Goal: Communication & Community: Answer question/provide support

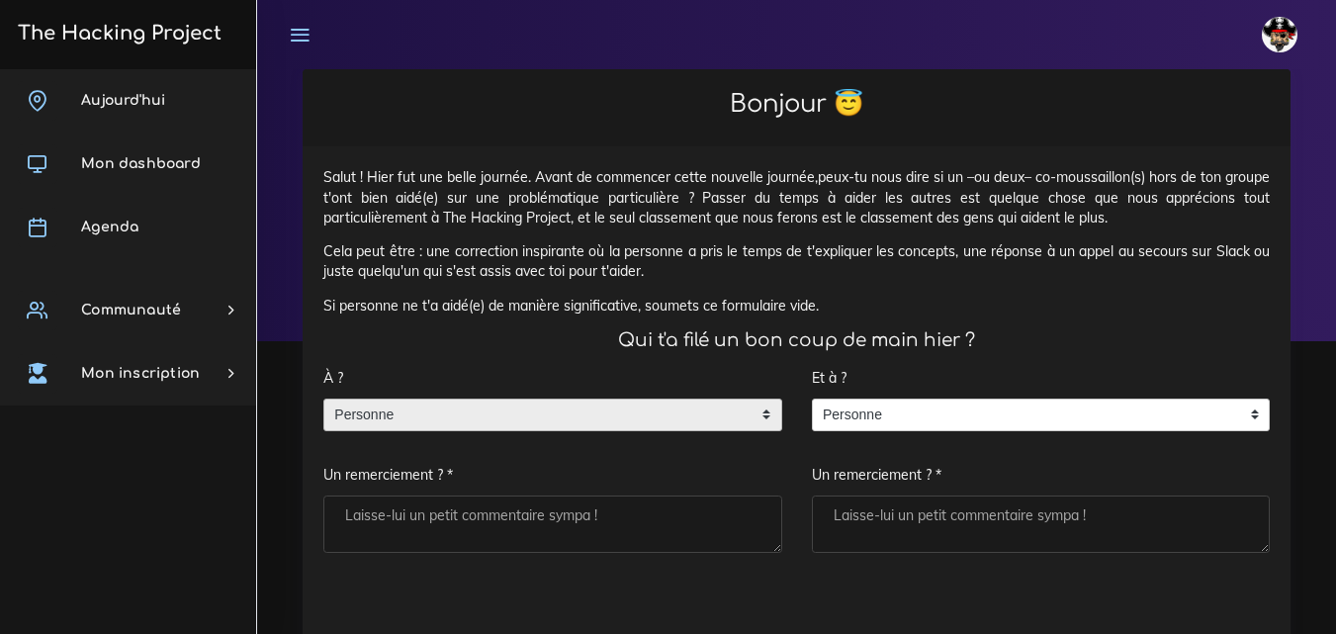
click at [498, 407] on span "Personne" at bounding box center [537, 416] width 427 height 32
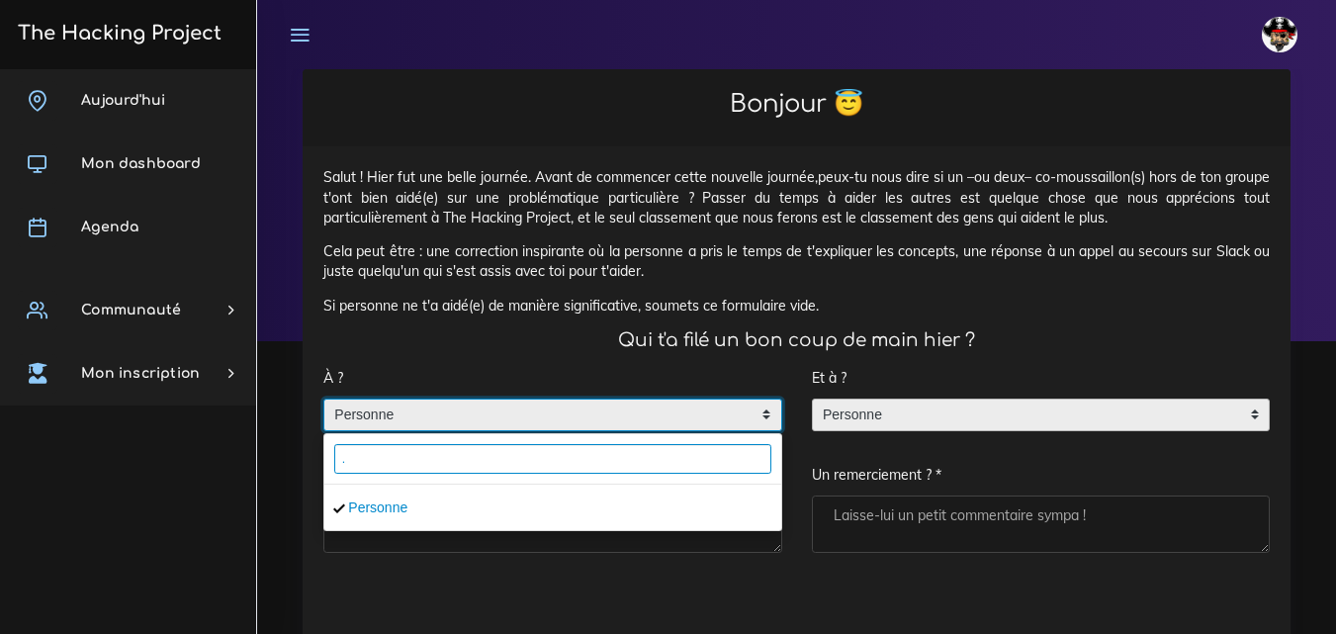
type input "."
click at [895, 409] on span "Personne" at bounding box center [1026, 416] width 427 height 32
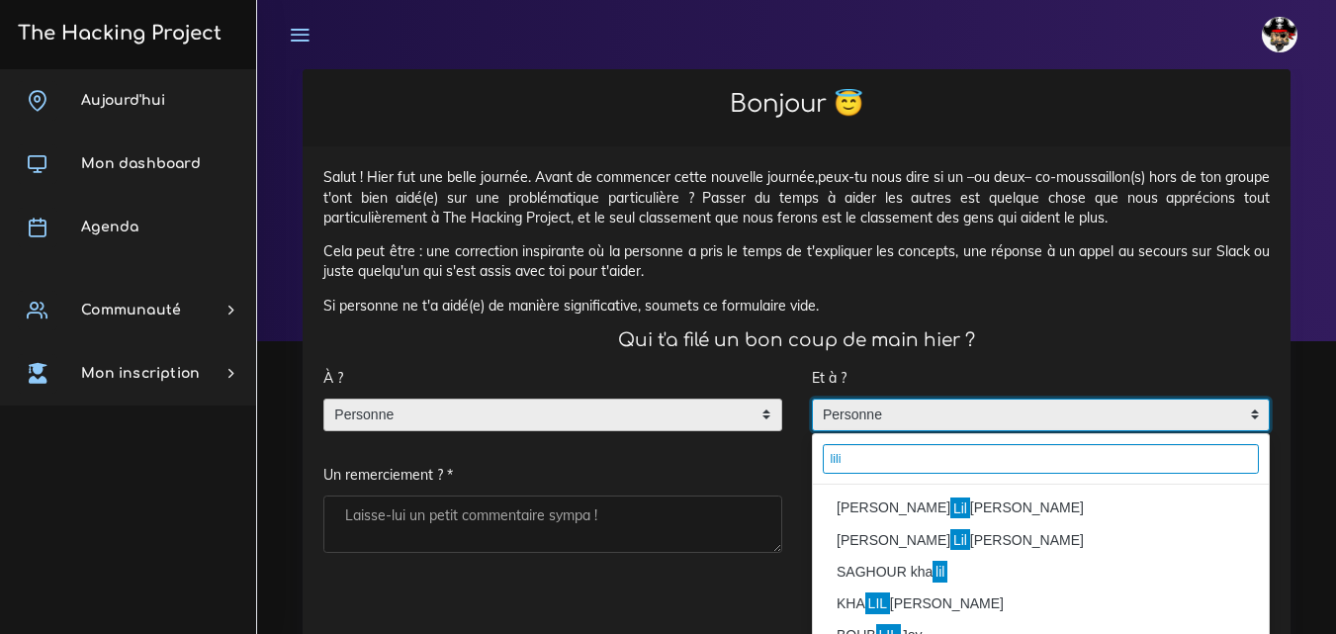
type input "lili"
click at [884, 486] on div "[PERSON_NAME] [PERSON_NAME] [PERSON_NAME] kha lil KHA LIL [PERSON_NAME] LIL [PE…" at bounding box center [1041, 620] width 457 height 271
click at [881, 504] on li "[PERSON_NAME] [PERSON_NAME]" at bounding box center [1041, 509] width 457 height 32
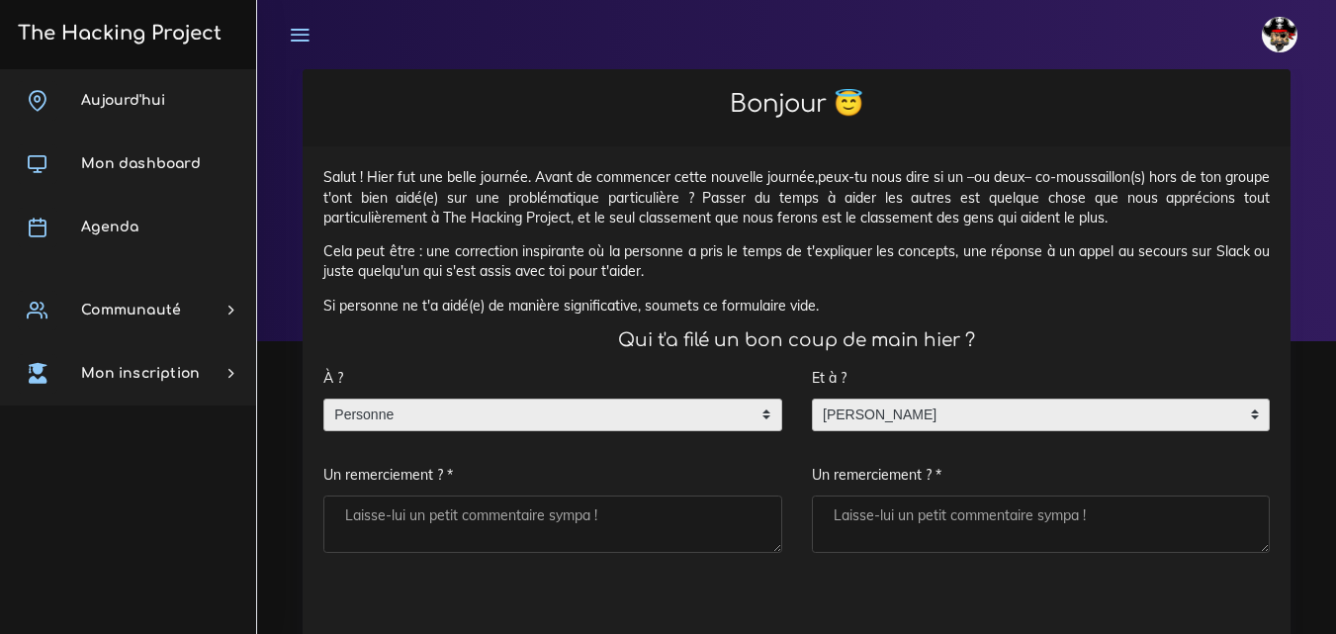
click at [889, 536] on textarea "Un remerciement ? *" at bounding box center [1041, 524] width 459 height 57
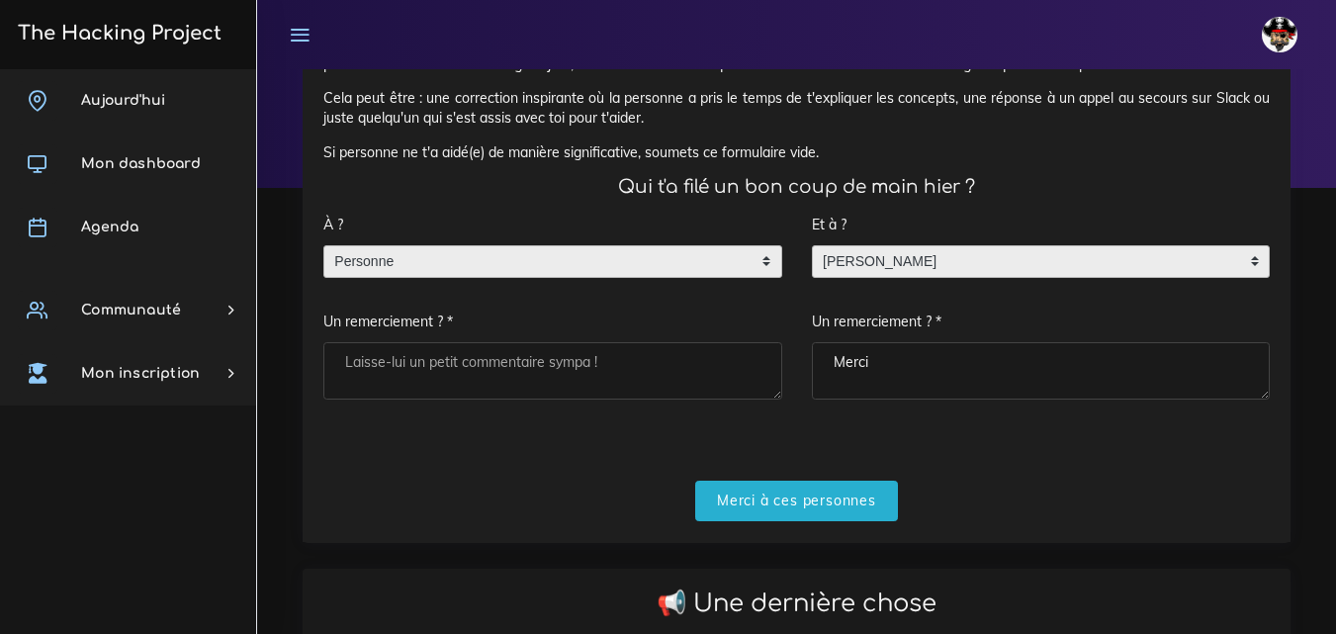
scroll to position [198, 0]
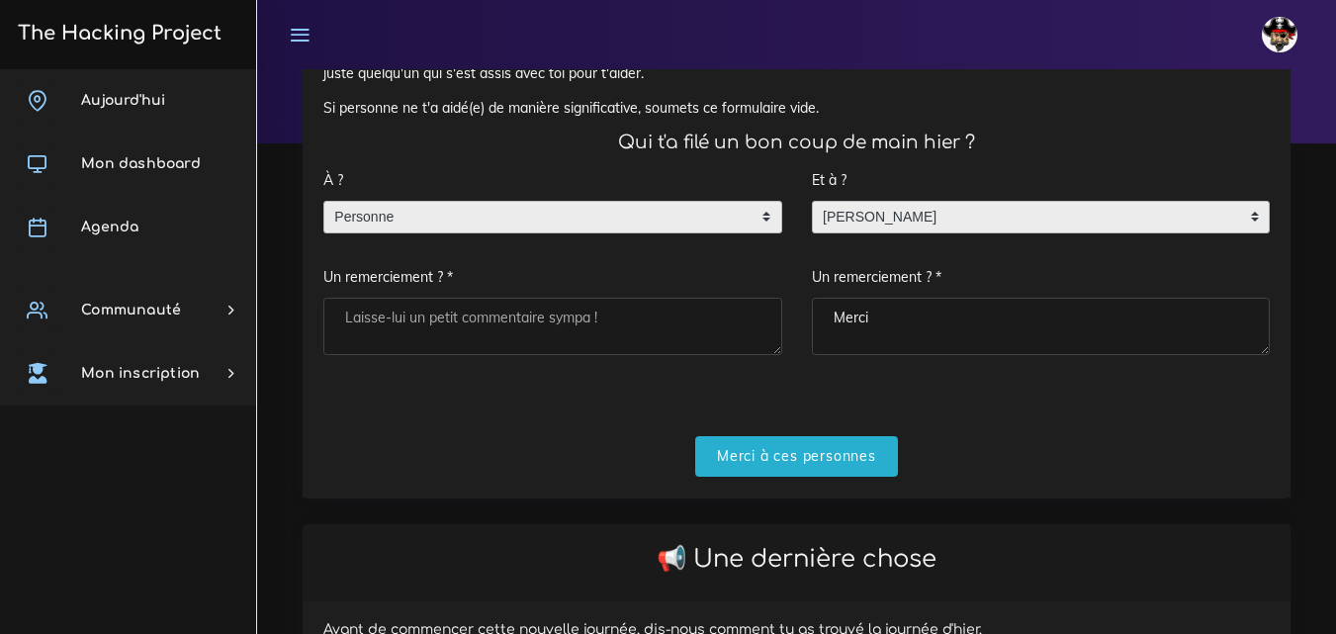
type textarea "Merci"
click at [562, 330] on textarea "Un remerciement ? *" at bounding box center [552, 326] width 459 height 57
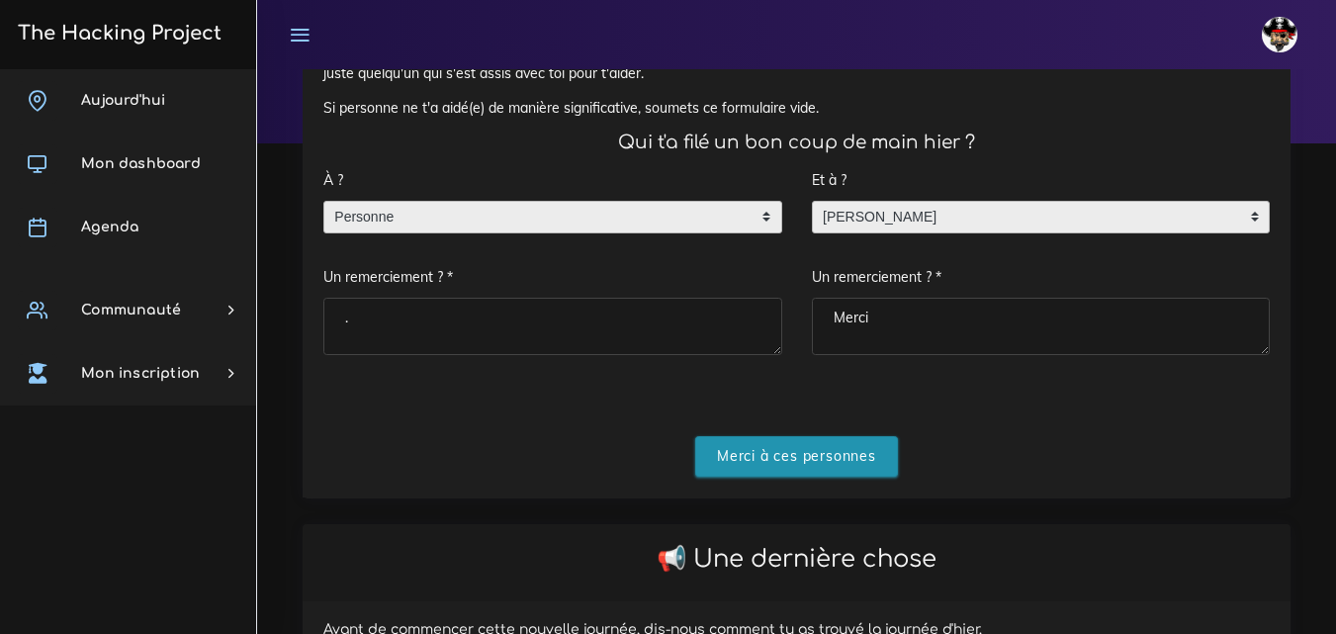
type textarea "."
click at [727, 444] on input "Merci à ces personnes" at bounding box center [796, 456] width 203 height 41
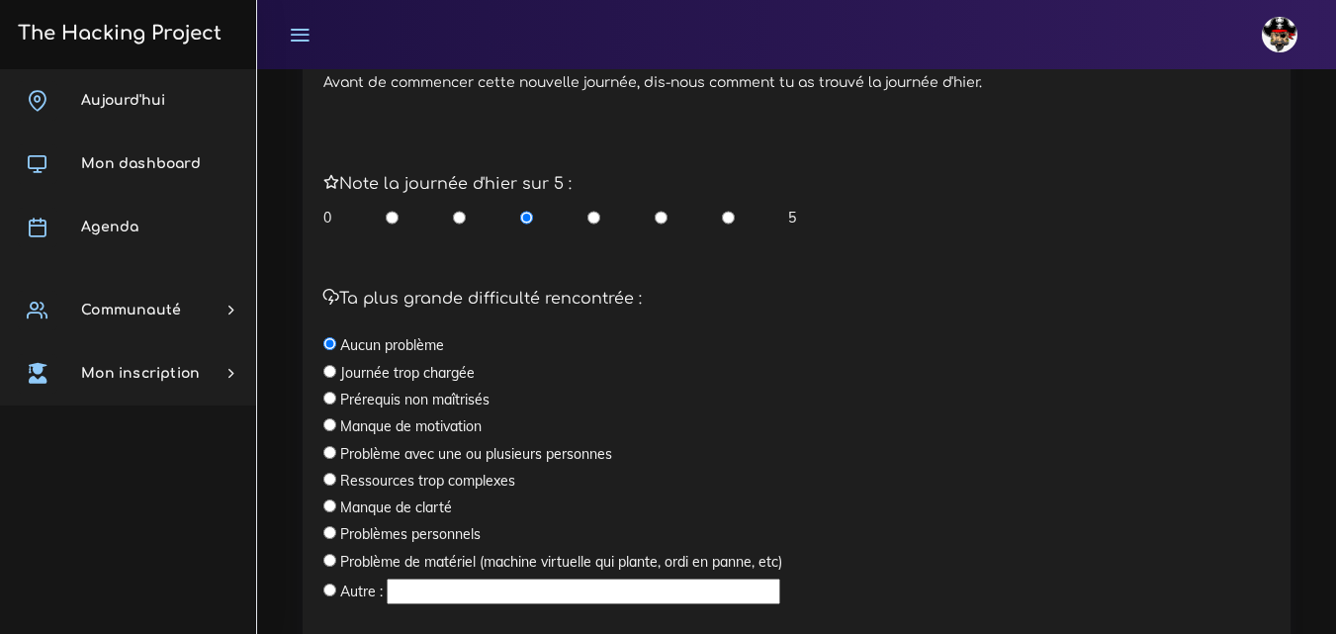
scroll to position [665, 0]
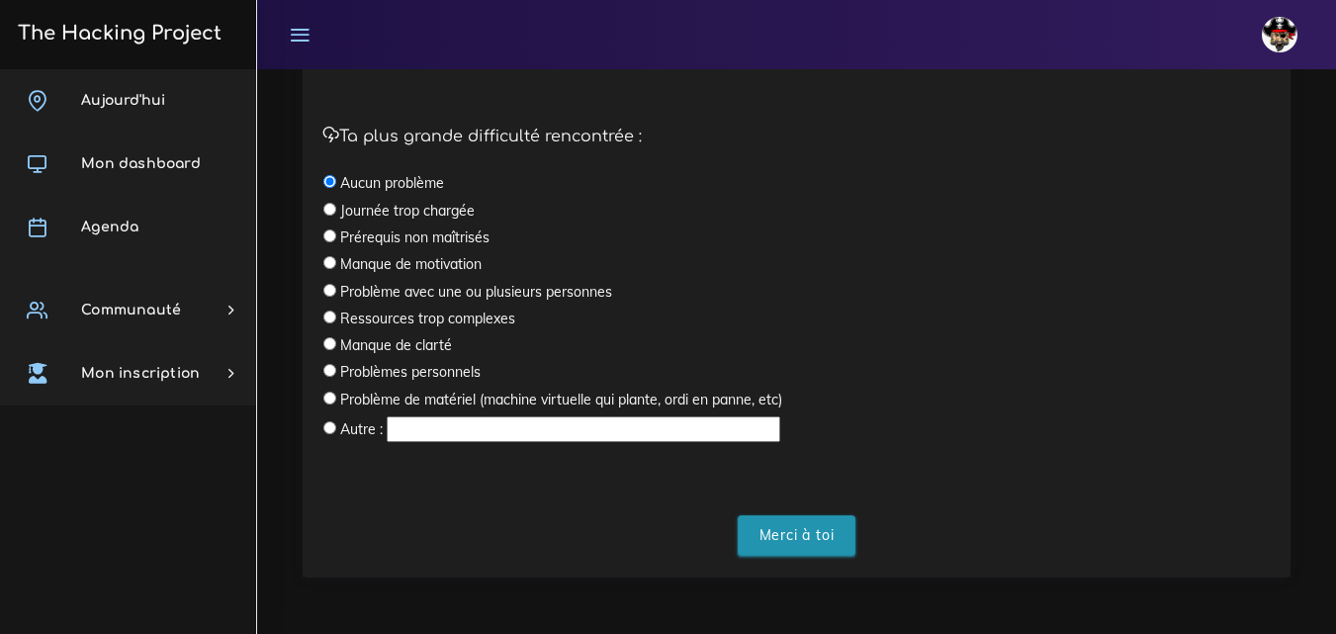
click at [826, 528] on input "Merci à toi" at bounding box center [797, 535] width 119 height 41
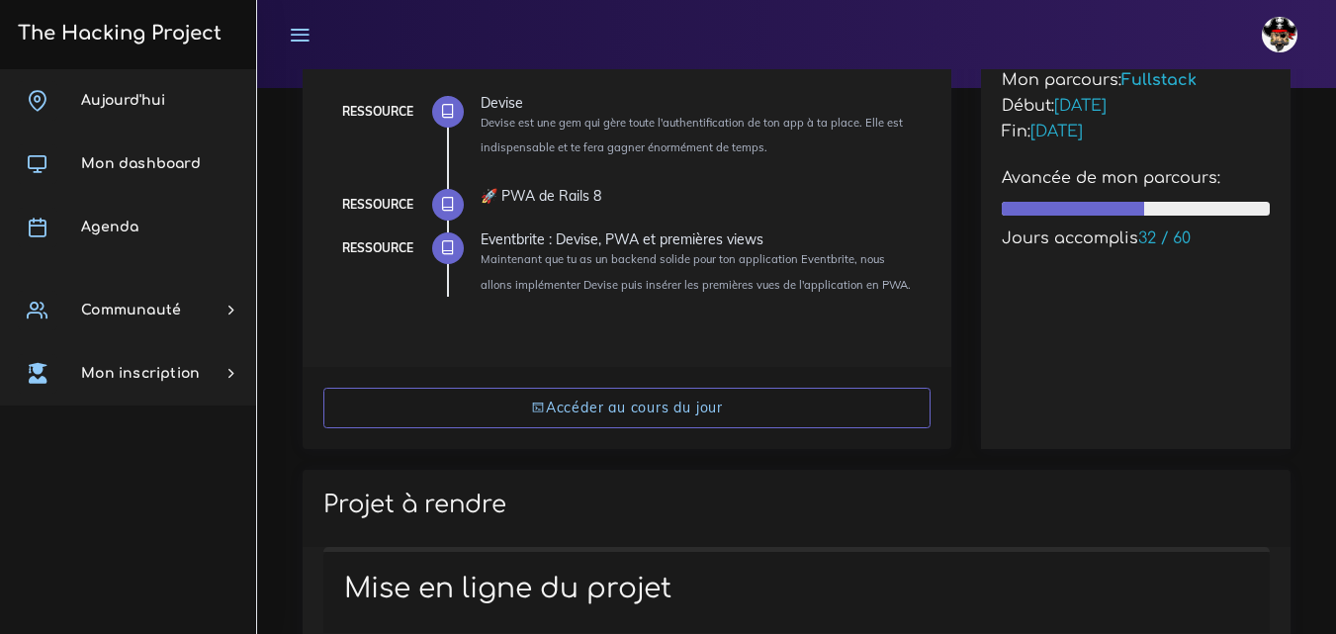
scroll to position [297, 0]
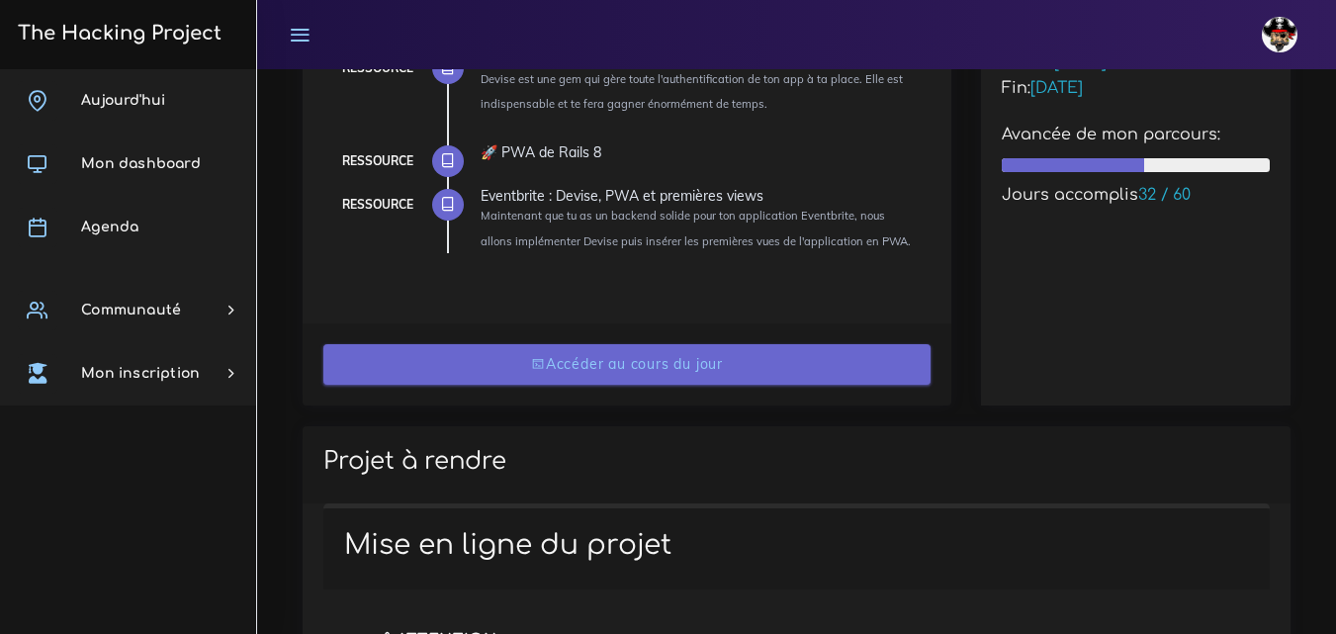
click at [642, 367] on link "Accéder au cours du jour" at bounding box center [626, 364] width 607 height 41
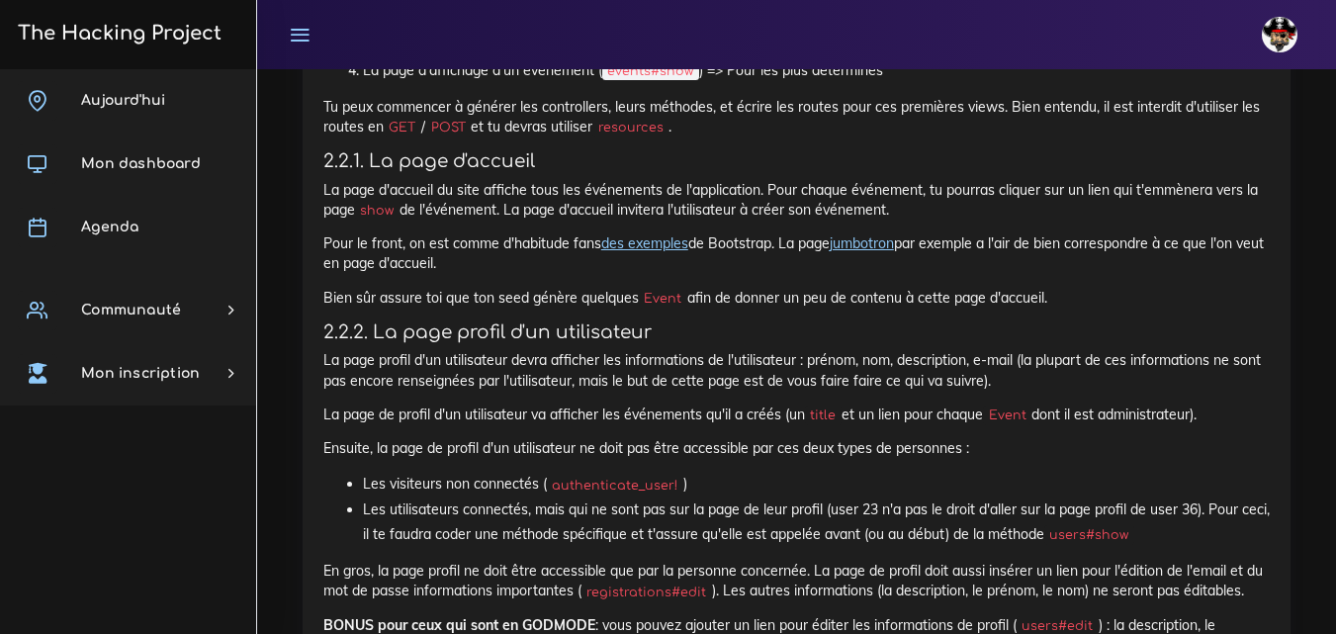
scroll to position [14045, 0]
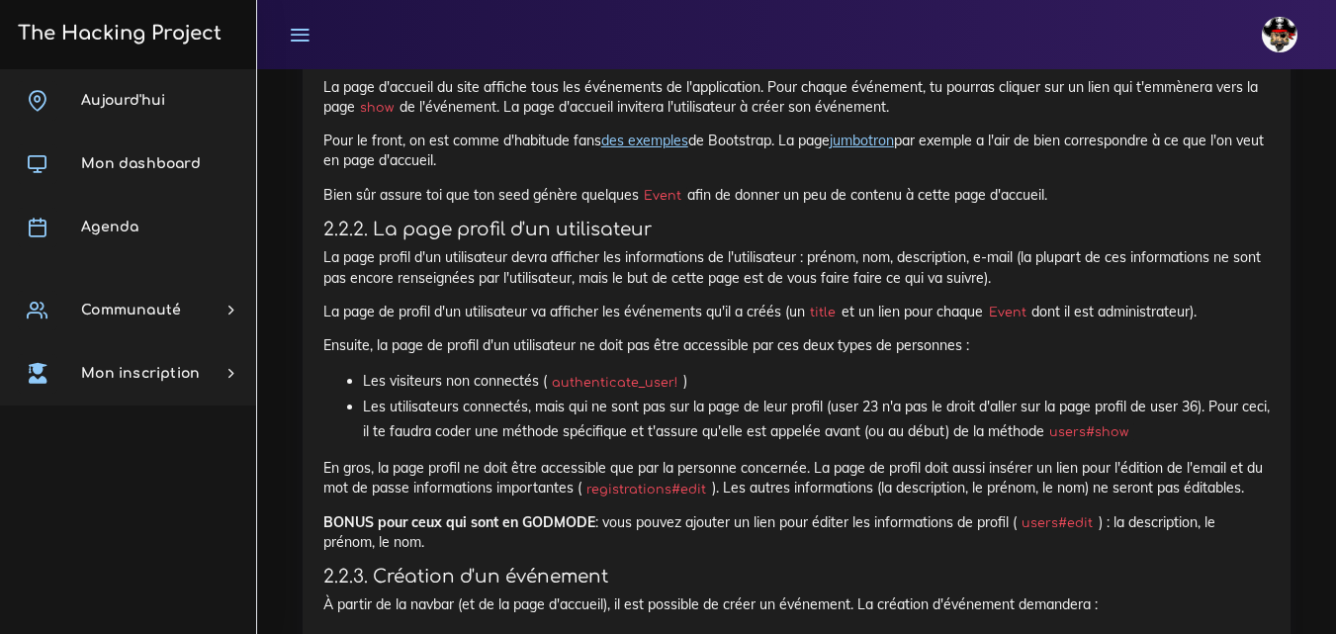
drag, startPoint x: 588, startPoint y: 418, endPoint x: 730, endPoint y: 157, distance: 297.4
copy p "events_controller ,"
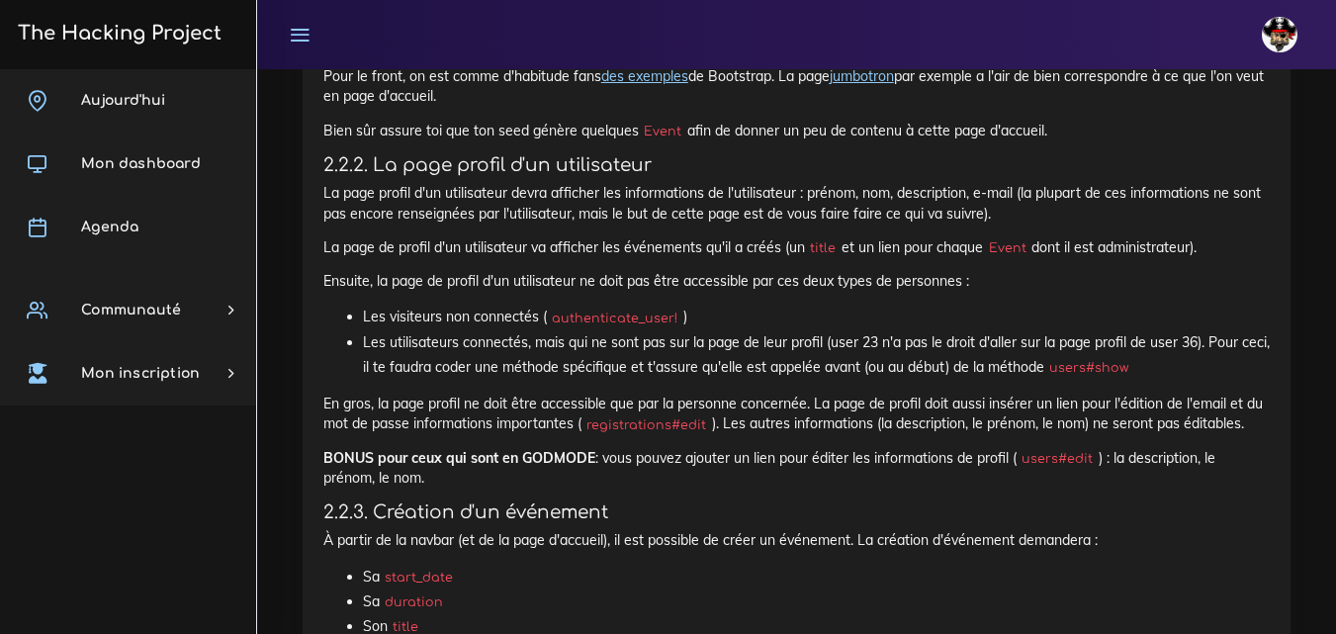
scroll to position [14144, 0]
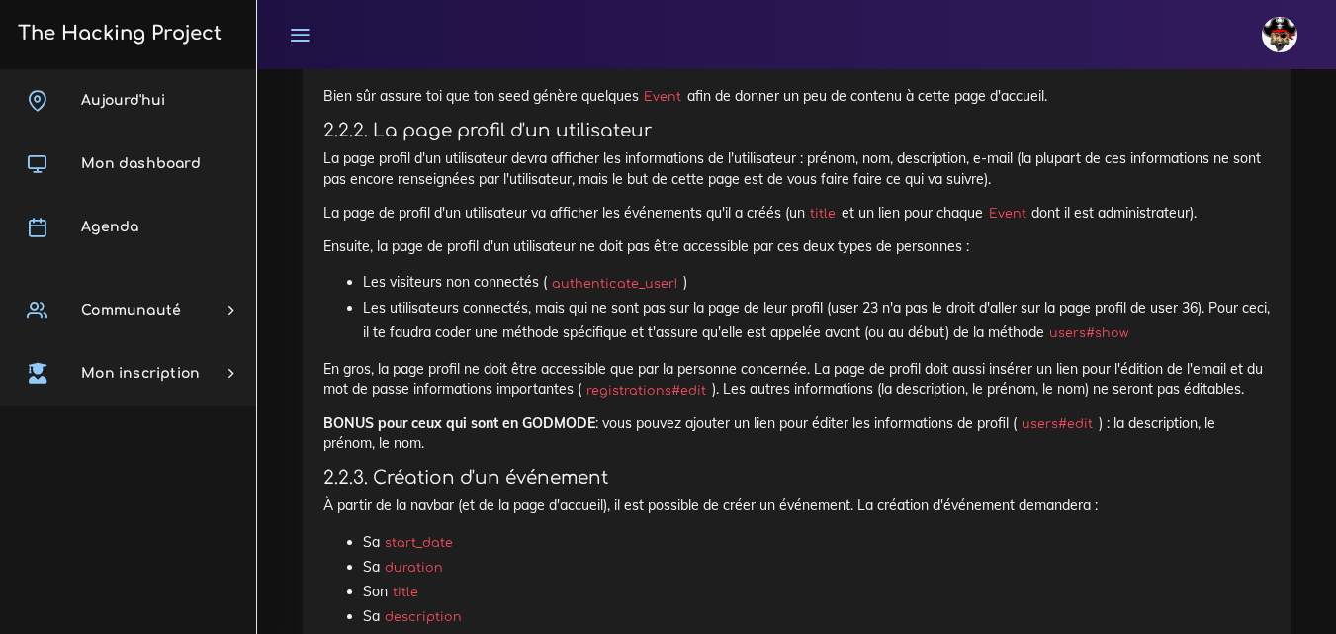
drag, startPoint x: 858, startPoint y: 317, endPoint x: 870, endPoint y: 318, distance: 13.0
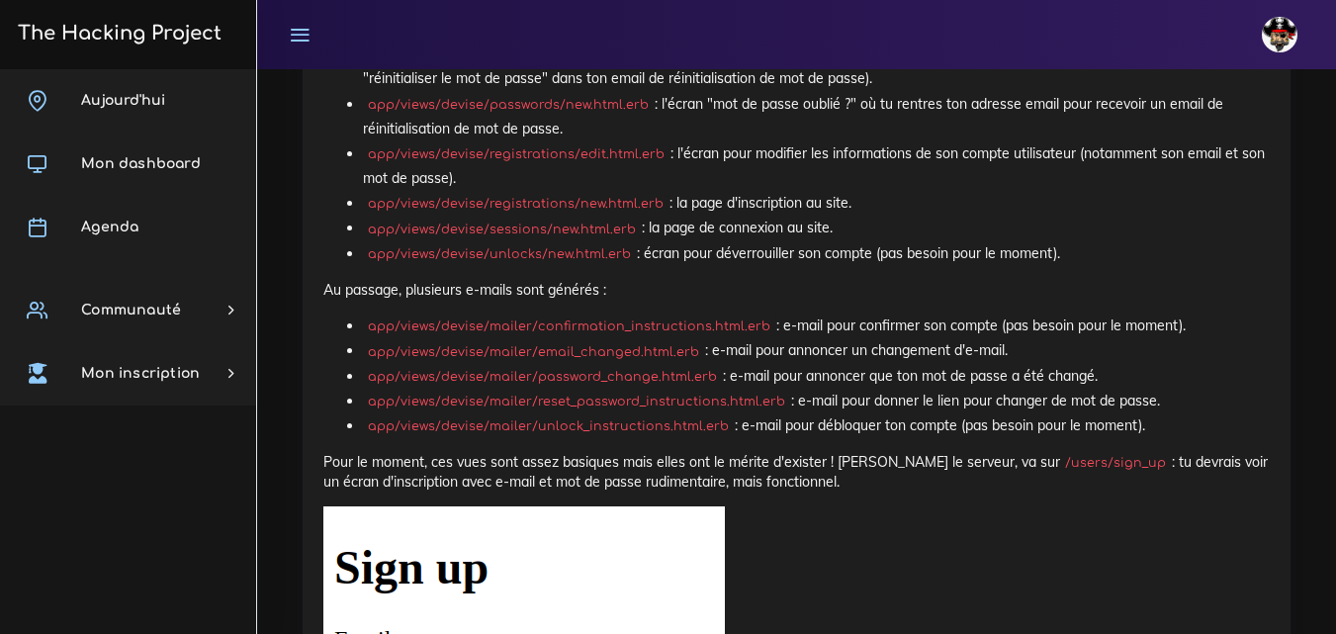
scroll to position [5242, 0]
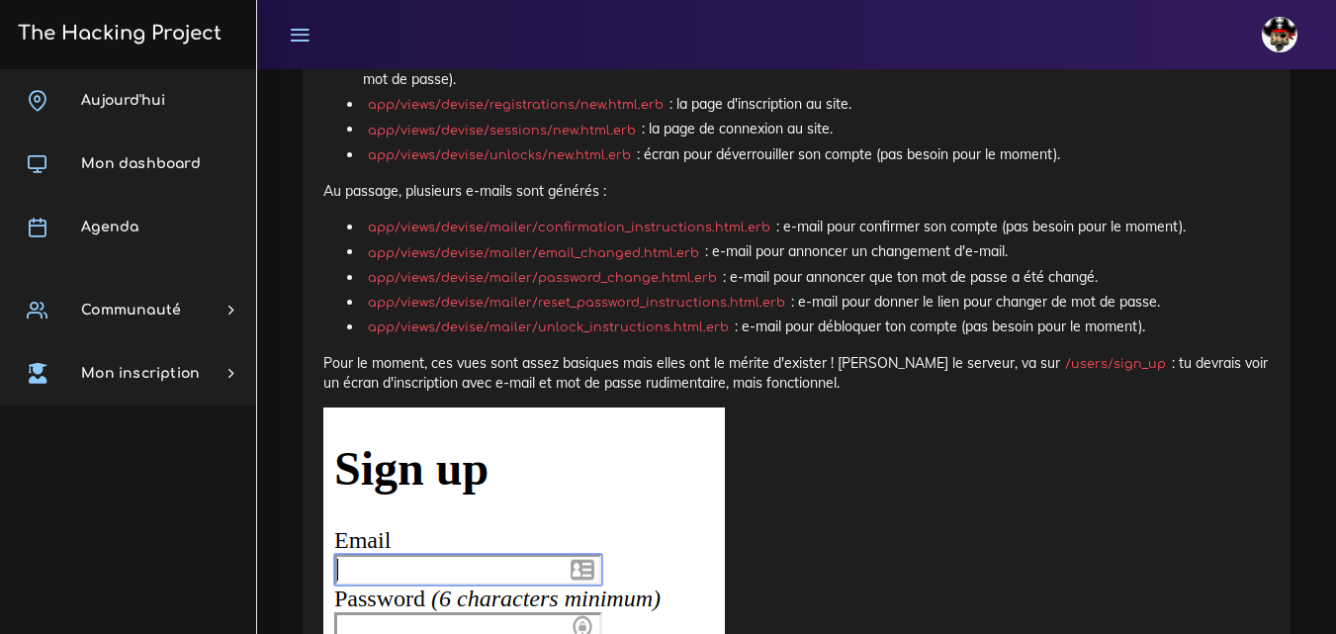
drag, startPoint x: 578, startPoint y: 343, endPoint x: 356, endPoint y: 351, distance: 221.7
copy code "rails generate devise:views"
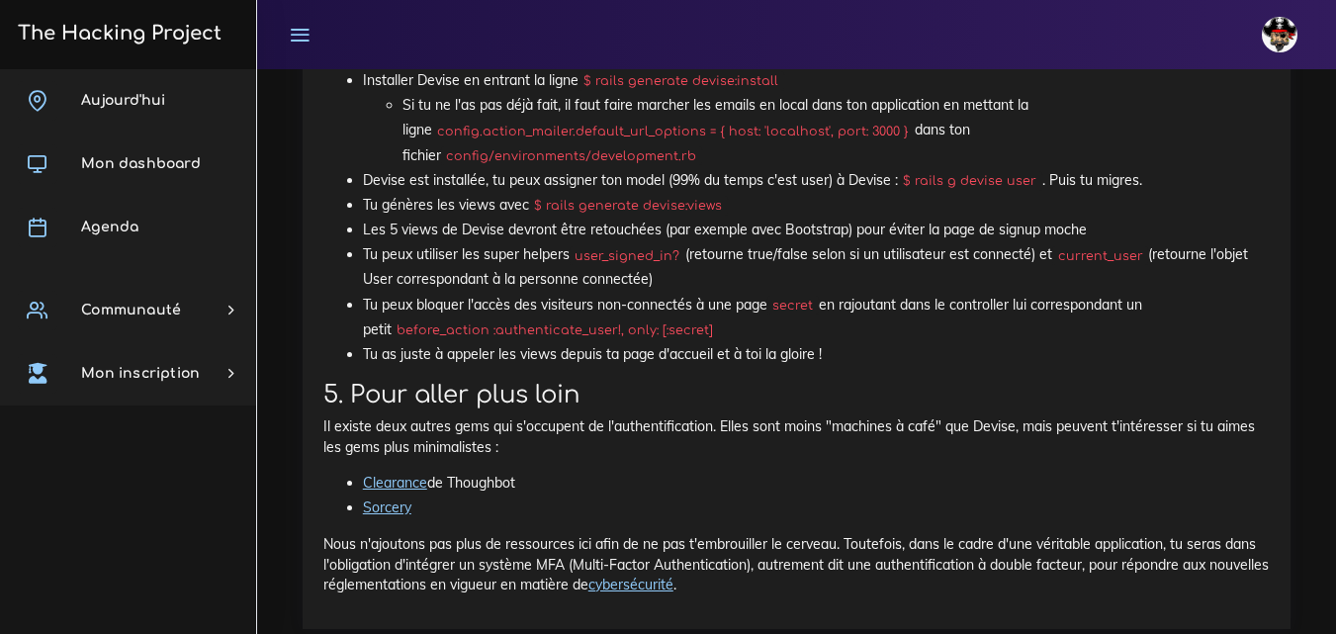
scroll to position [9693, 0]
